Goal: Task Accomplishment & Management: Complete application form

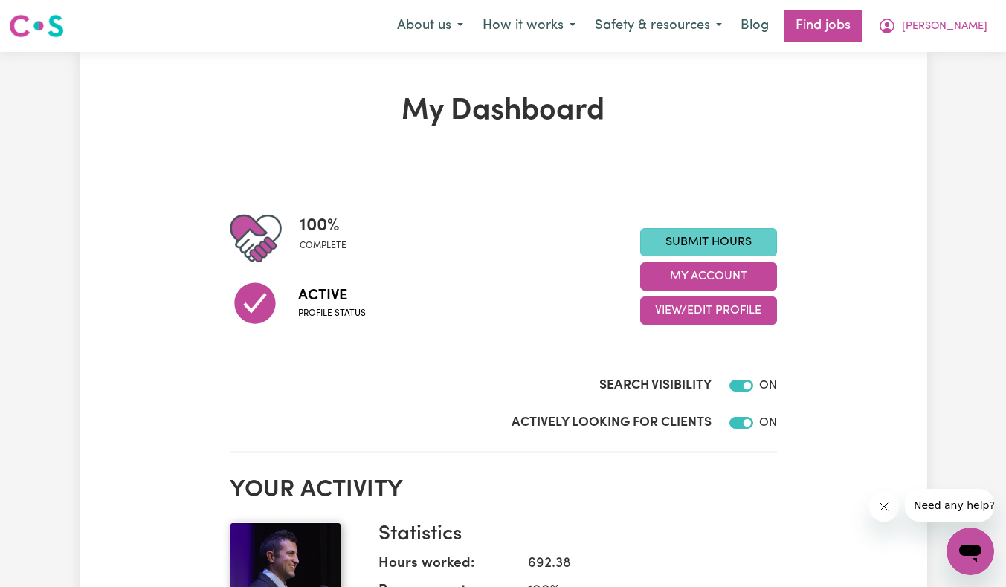
click at [709, 250] on link "Submit Hours" at bounding box center [708, 242] width 137 height 28
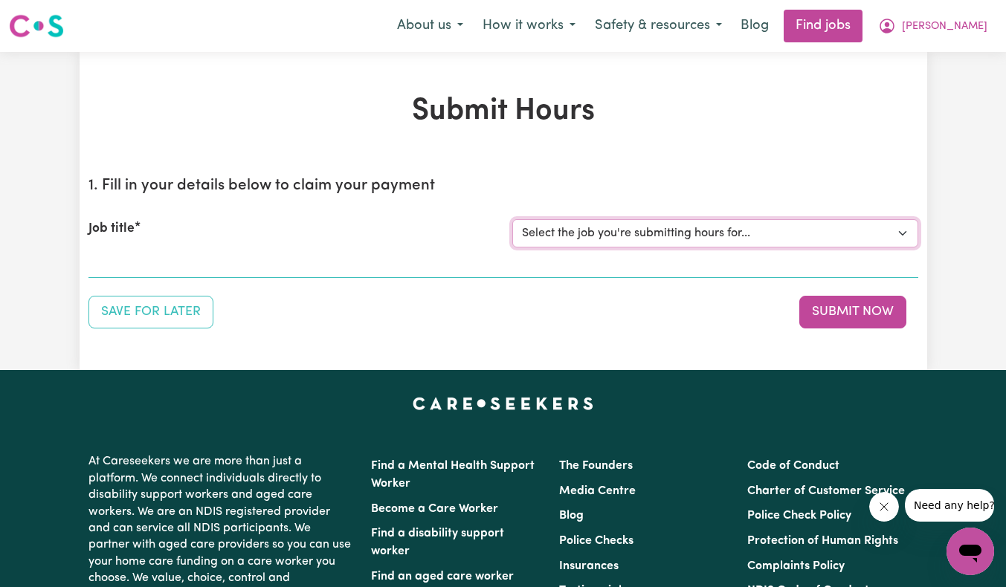
click at [594, 227] on select "Select the job you're submitting hours for... [[PERSON_NAME]] Support Worker Ne…" at bounding box center [715, 233] width 406 height 28
select select "11684"
click at [512, 219] on select "Select the job you're submitting hours for... [[PERSON_NAME]] Support Worker Ne…" at bounding box center [715, 233] width 406 height 28
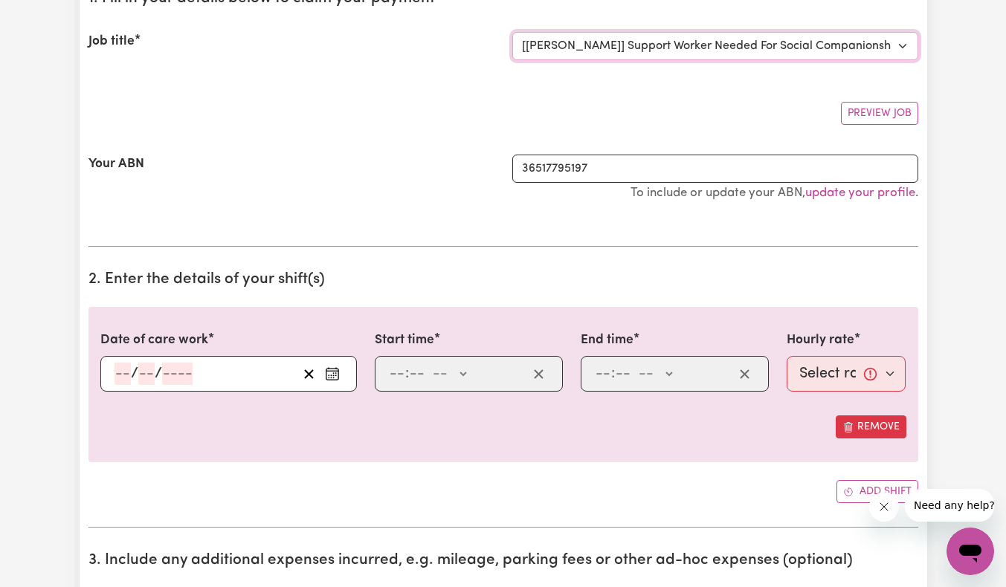
scroll to position [223, 0]
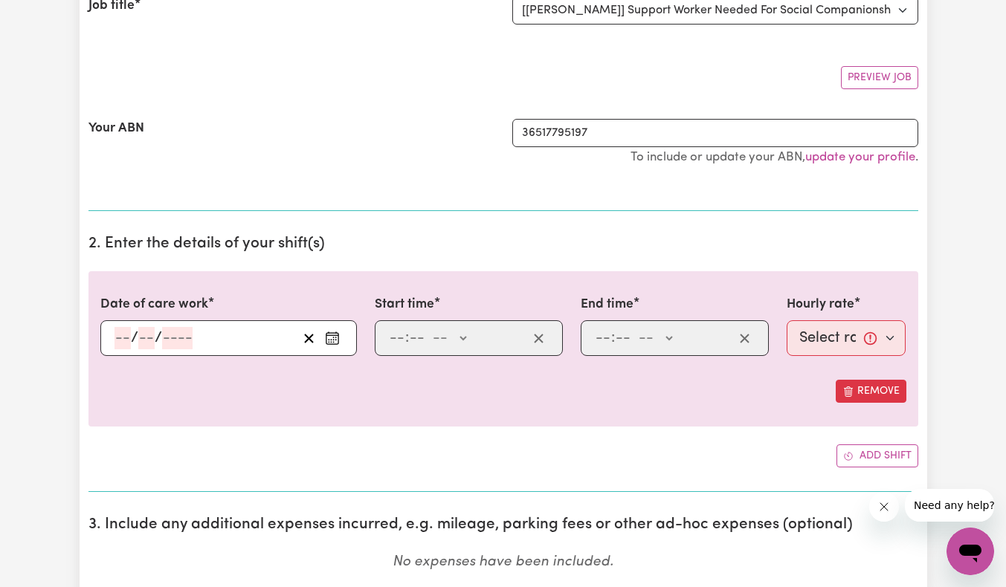
click at [126, 337] on input "number" at bounding box center [122, 338] width 16 height 22
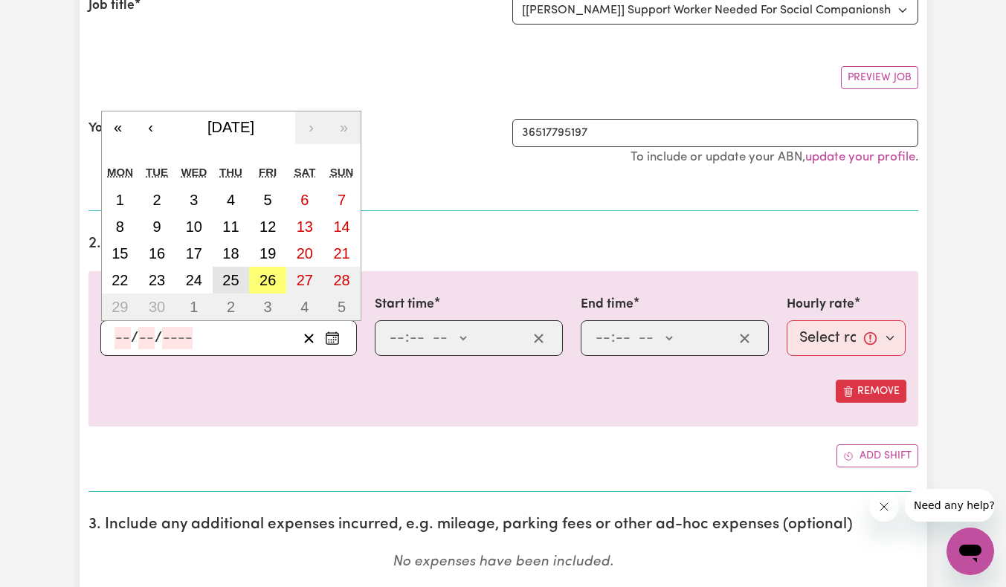
click at [231, 284] on abbr "25" at bounding box center [230, 280] width 16 height 16
type input "[DATE]"
type input "25"
type input "9"
type input "2025"
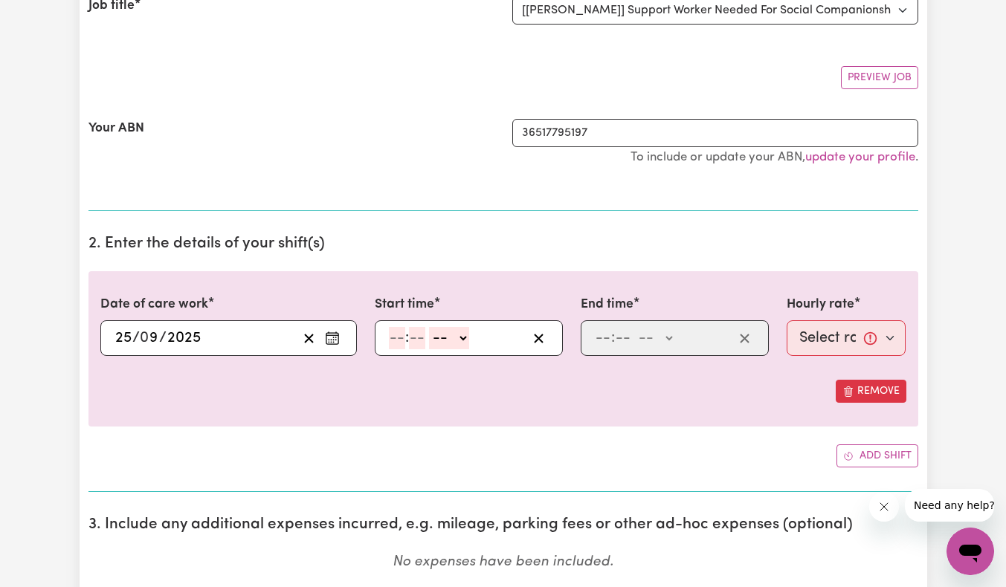
click at [396, 335] on input "number" at bounding box center [397, 338] width 16 height 22
type input "10"
type input "00"
select select "am"
type input "10:00"
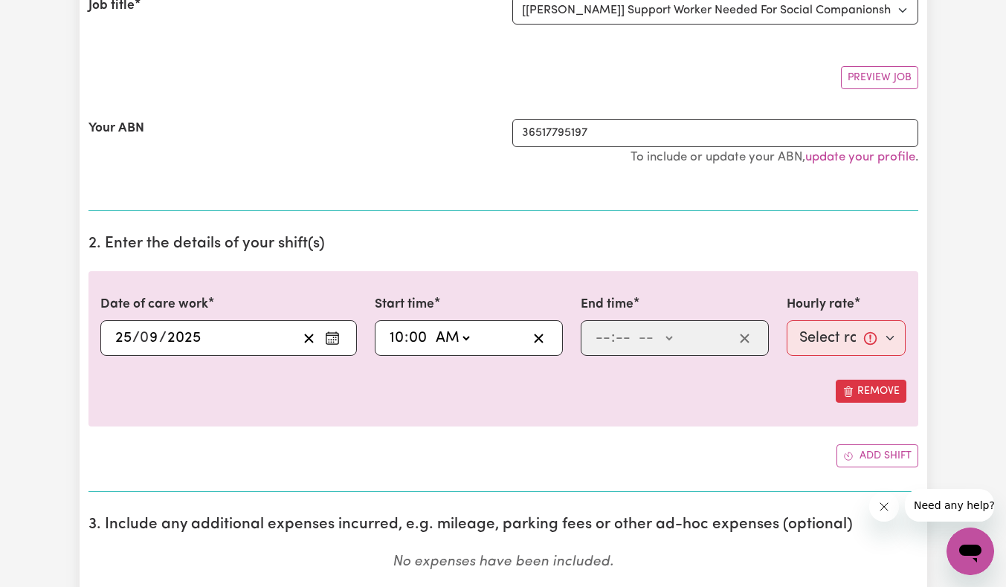
type input "0"
click at [599, 337] on input "number" at bounding box center [603, 338] width 16 height 22
type input "3"
type input "40"
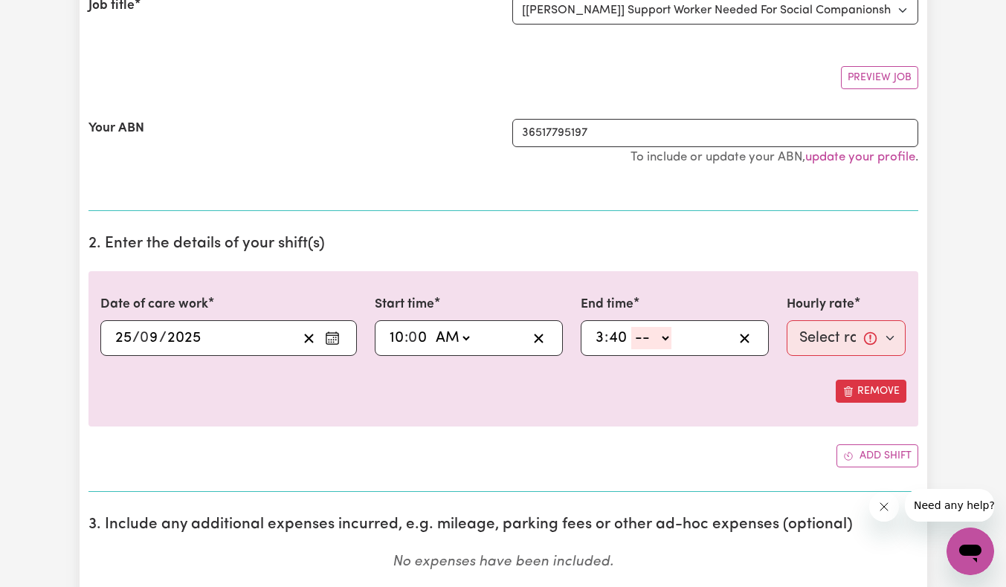
select select "pm"
type input "15:40"
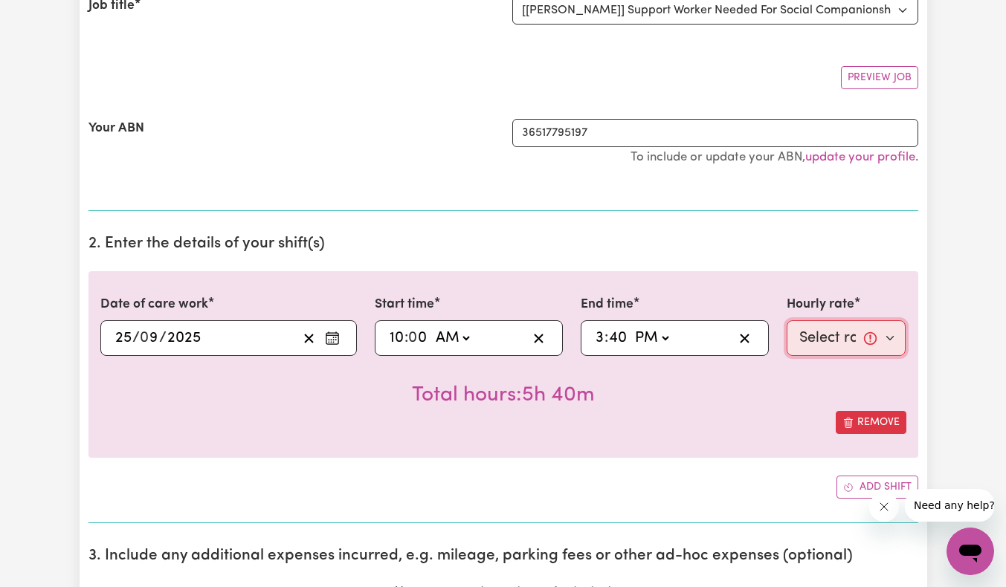
click at [815, 338] on select "Select rate... $64.81 (Weekday)" at bounding box center [846, 338] width 120 height 36
select select "64.81-Weekday"
click at [786, 320] on select "Select rate... $64.81 (Weekday)" at bounding box center [846, 338] width 120 height 36
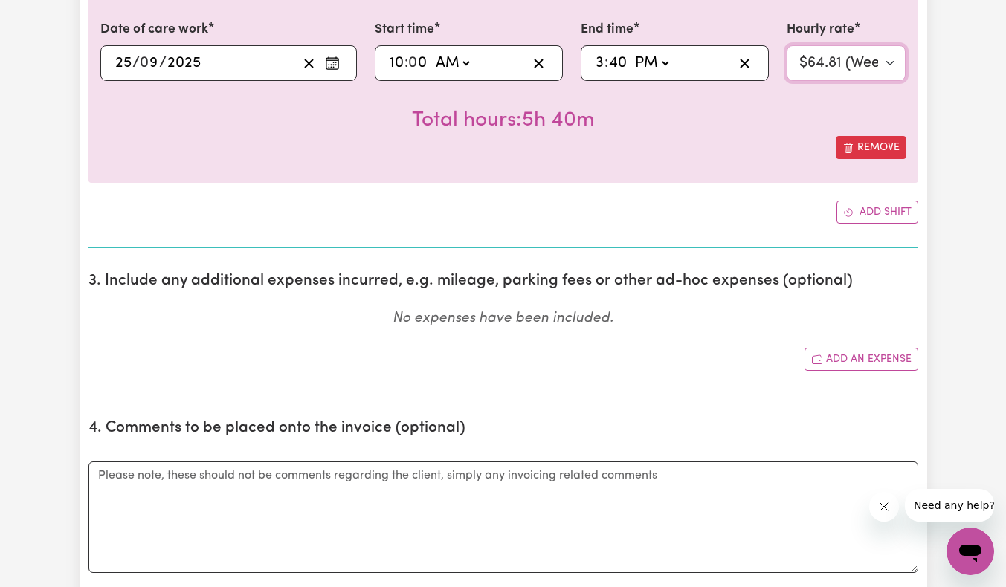
scroll to position [595, 0]
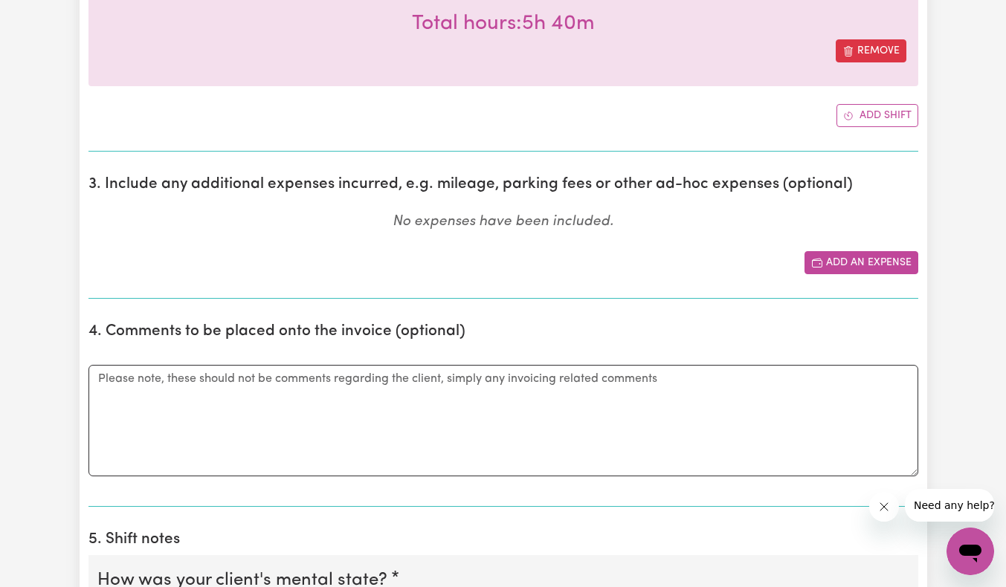
click at [866, 269] on button "Add an expense" at bounding box center [861, 262] width 114 height 23
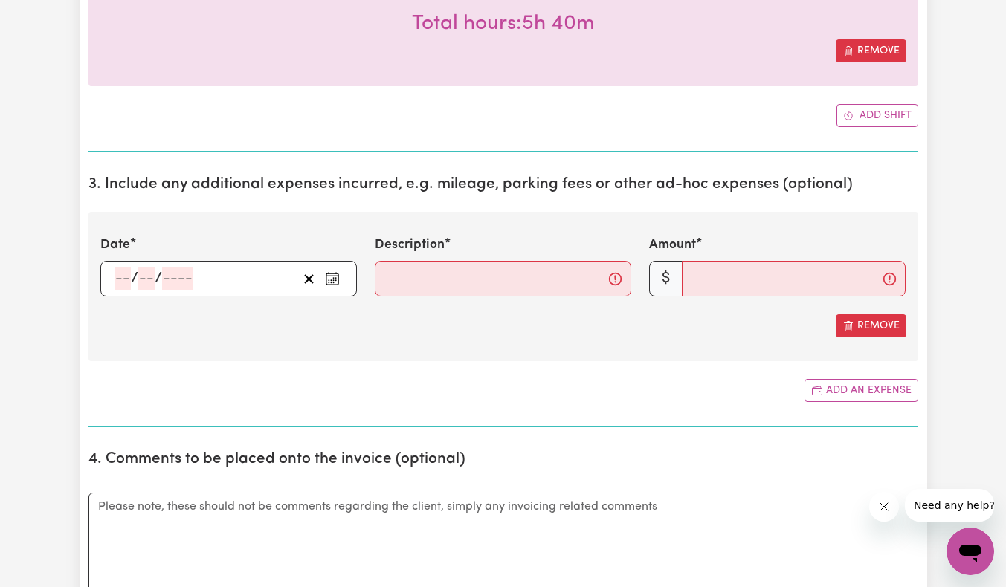
click at [118, 278] on input "number" at bounding box center [122, 279] width 16 height 22
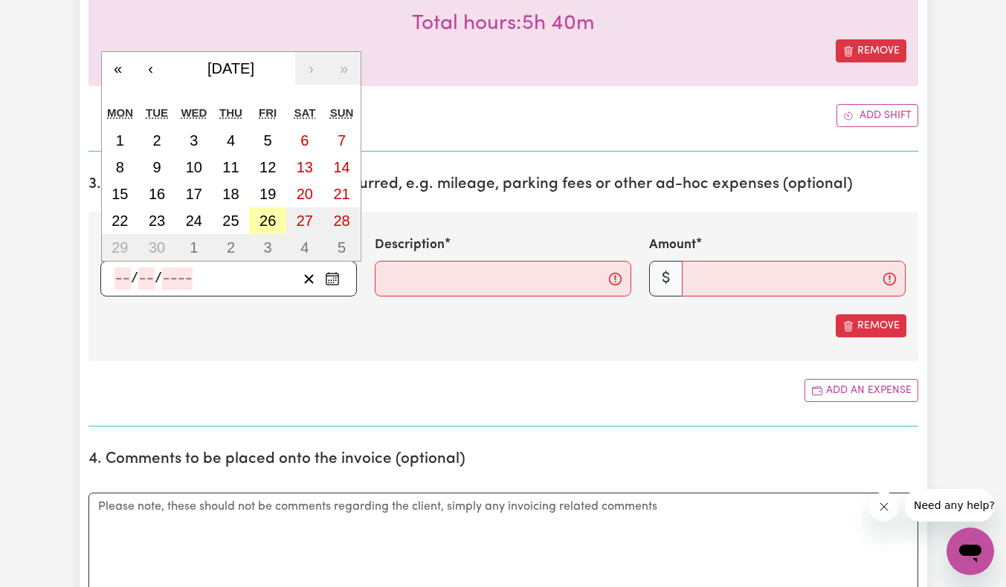
click at [269, 220] on abbr "26" at bounding box center [267, 221] width 16 height 16
type input "[DATE]"
type input "26"
type input "9"
type input "2025"
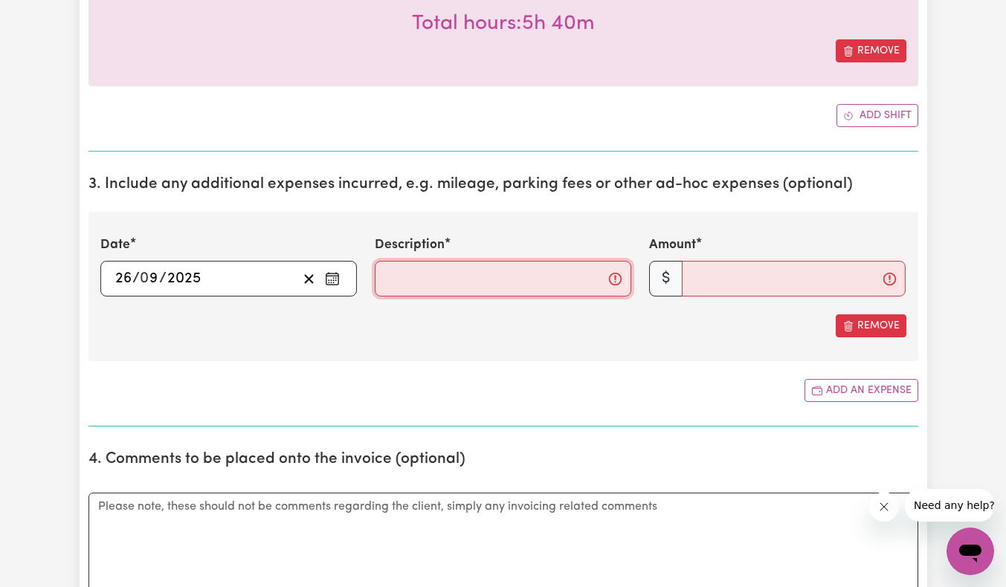
click at [433, 281] on input "Description" at bounding box center [503, 279] width 256 height 36
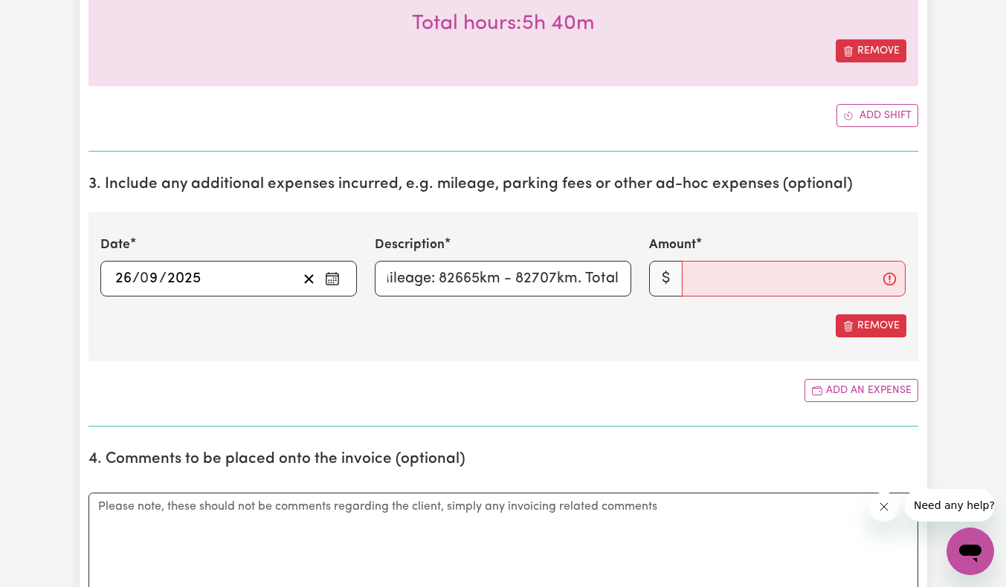
scroll to position [0, 0]
click at [551, 279] on input "Petrol Mileage: 82665km - 82707km. Total" at bounding box center [503, 279] width 256 height 36
type input "Petrol Mileage: 82665km - 82707km. Total 42km"
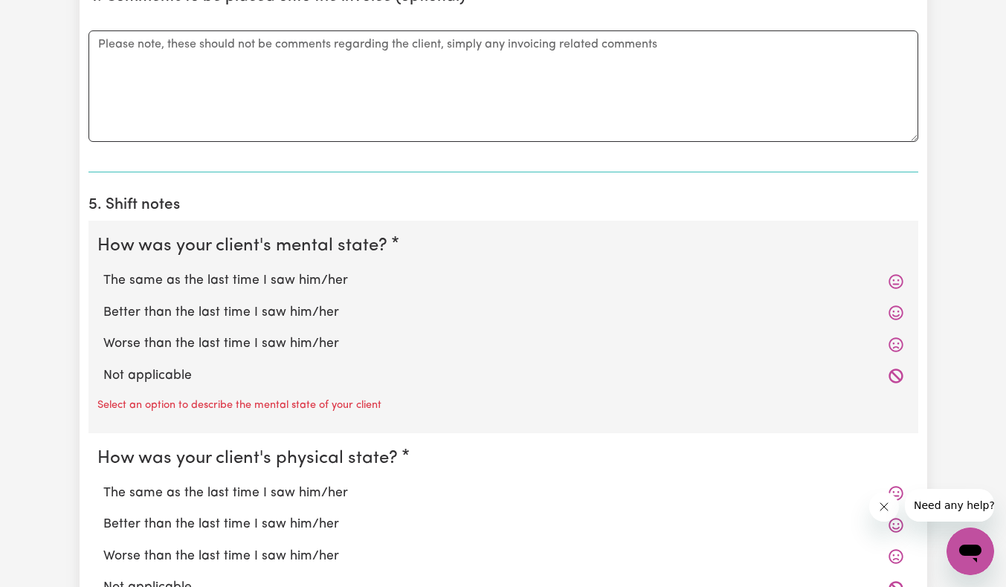
scroll to position [1115, 0]
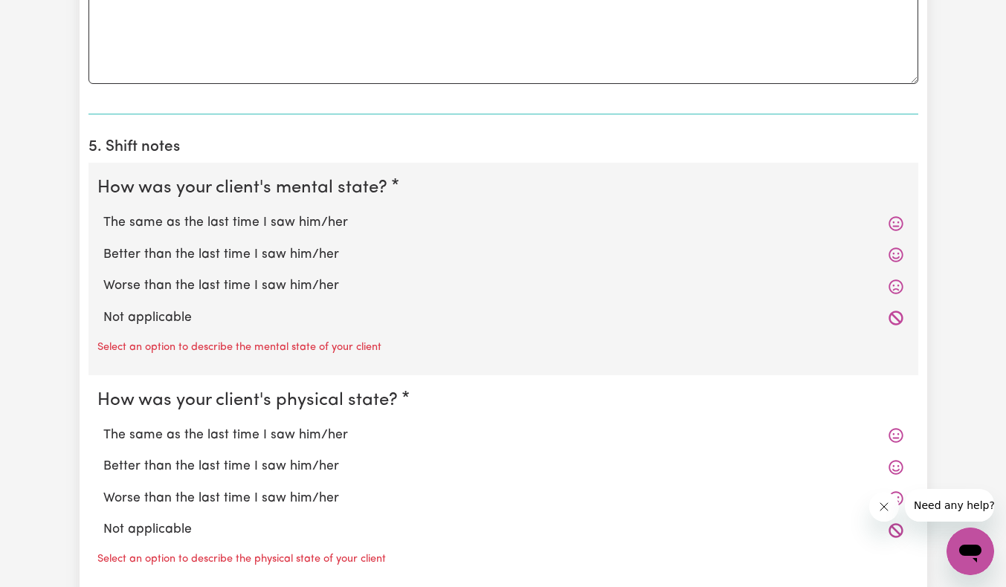
type input "42.00"
click at [282, 319] on label "Not applicable" at bounding box center [503, 317] width 800 height 19
click at [103, 308] on input "Not applicable" at bounding box center [103, 308] width 1 height 1
radio input "true"
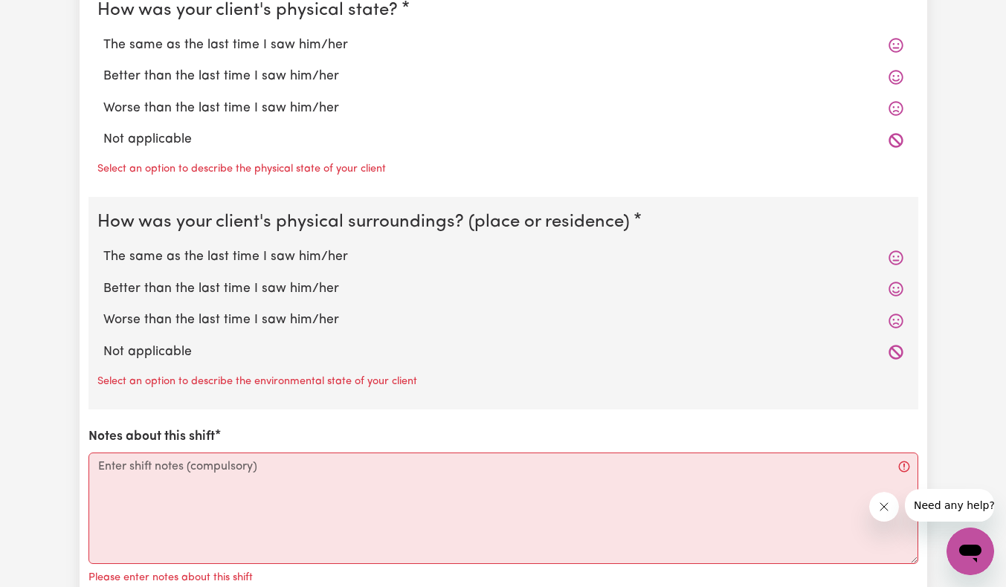
scroll to position [1412, 0]
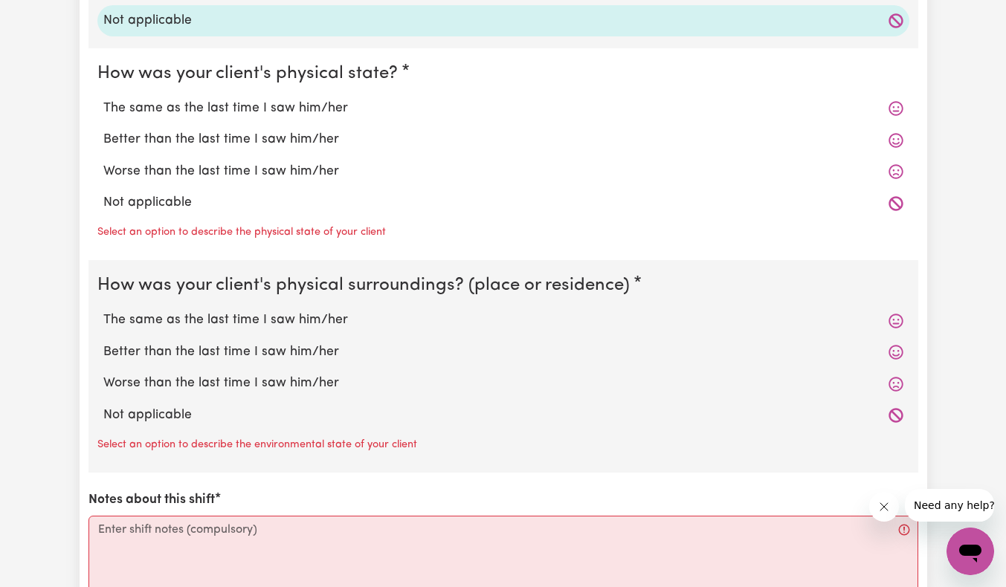
click at [172, 203] on label "Not applicable" at bounding box center [503, 202] width 800 height 19
click at [103, 193] on input "Not applicable" at bounding box center [103, 192] width 1 height 1
radio input "true"
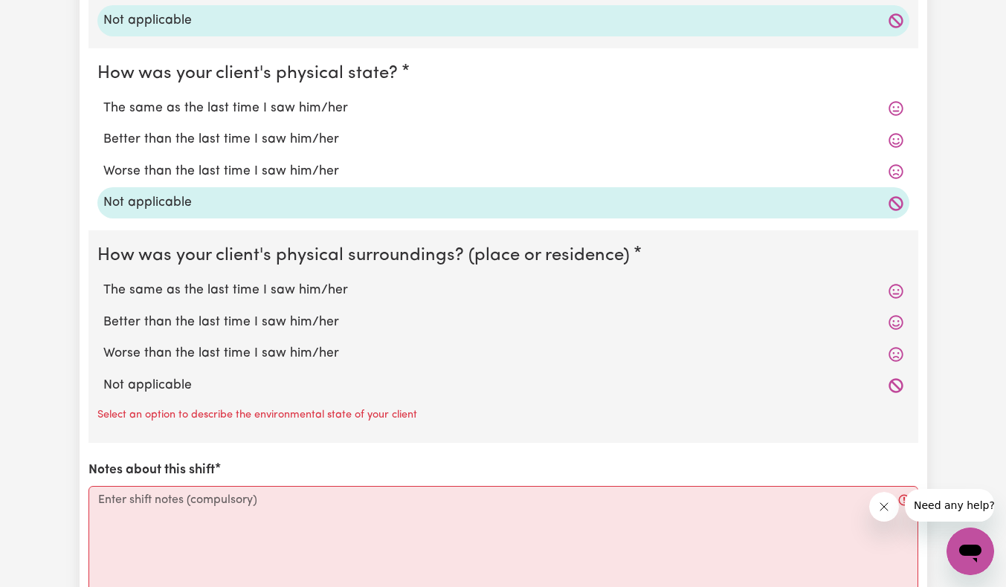
click at [197, 384] on label "Not applicable" at bounding box center [503, 385] width 800 height 19
click at [103, 376] on input "Not applicable" at bounding box center [103, 375] width 1 height 1
radio input "true"
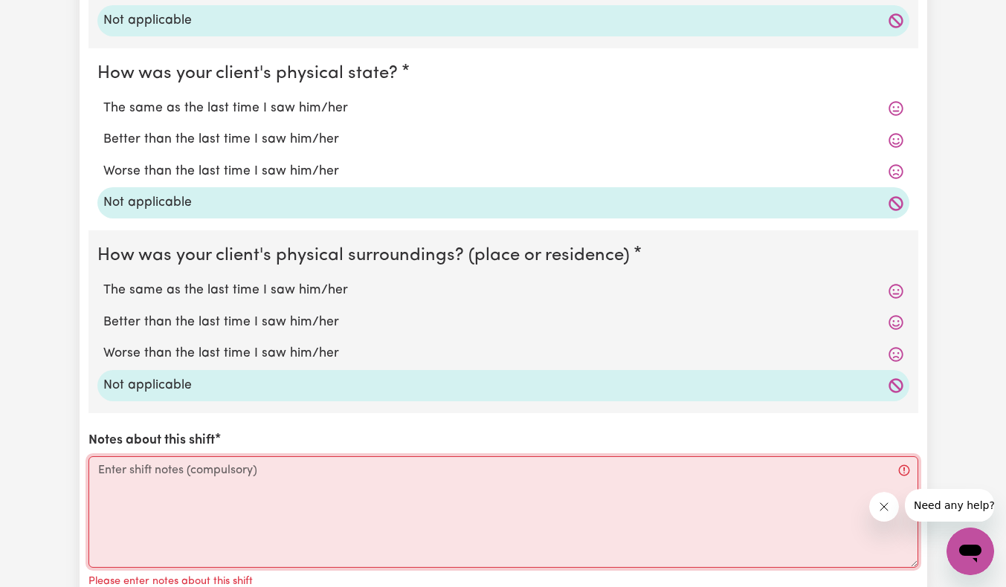
click at [210, 485] on textarea "Notes about this shift" at bounding box center [502, 511] width 829 height 111
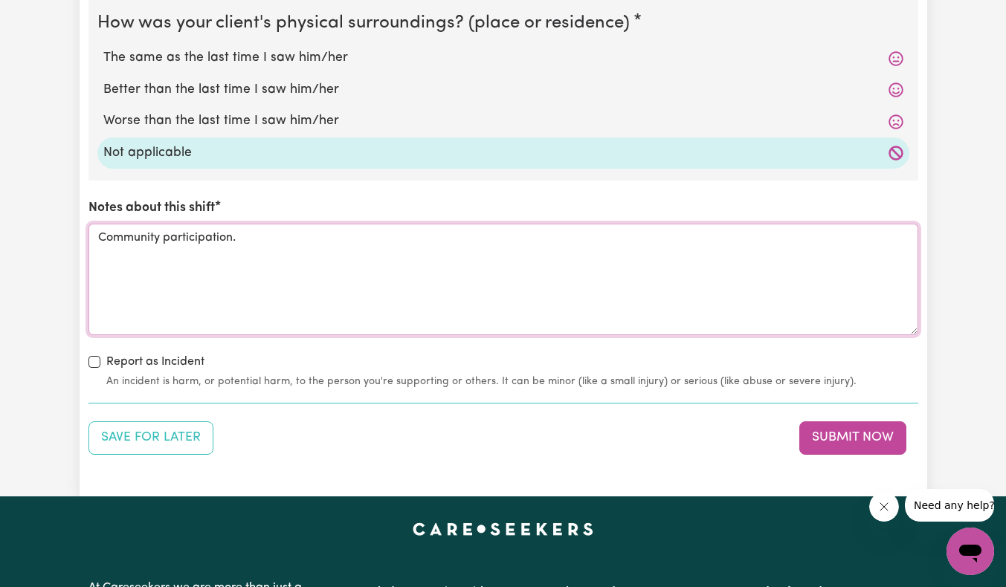
scroll to position [1858, 0]
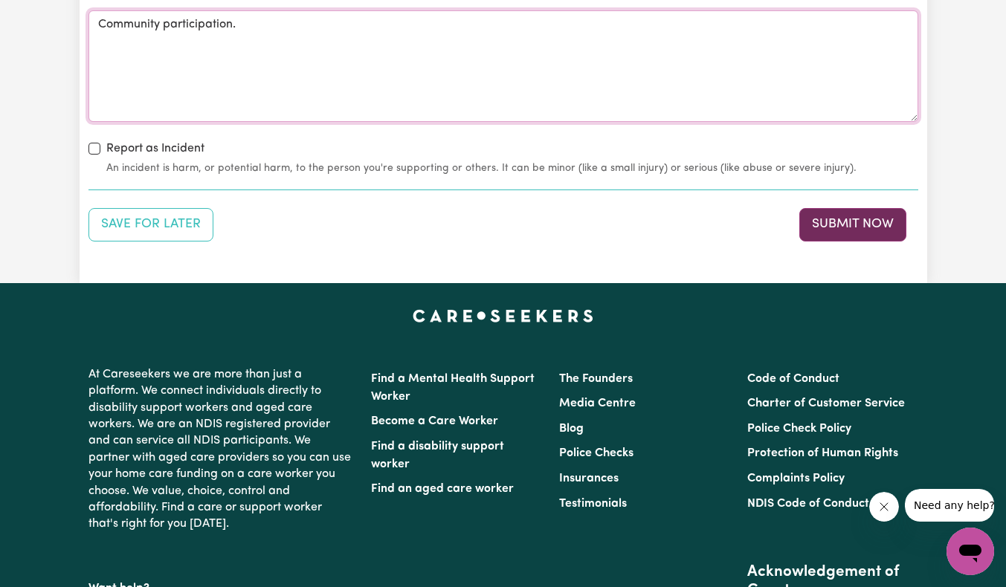
type textarea "Community participation."
click at [867, 225] on button "Submit Now" at bounding box center [852, 224] width 107 height 33
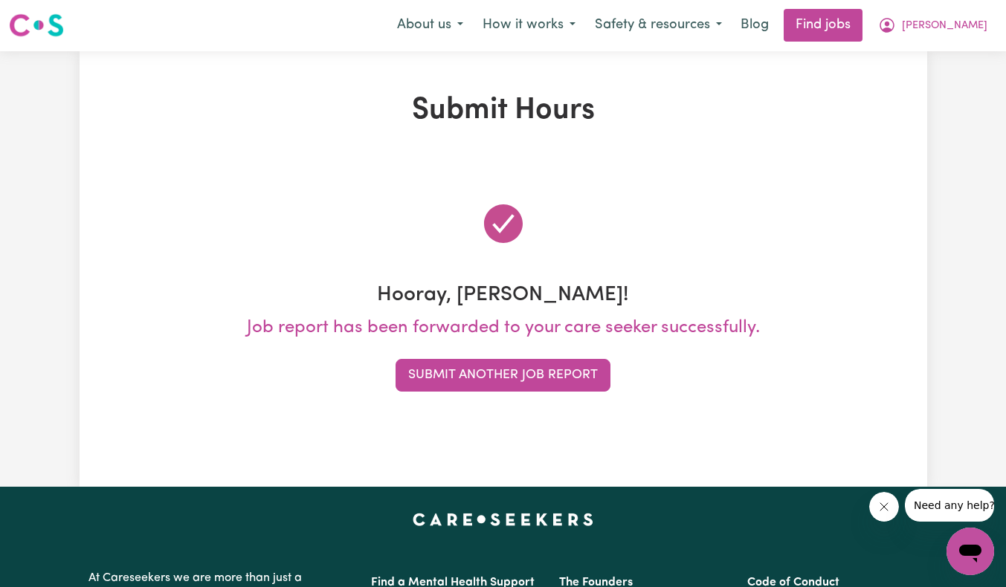
scroll to position [0, 0]
